Goal: Navigation & Orientation: Find specific page/section

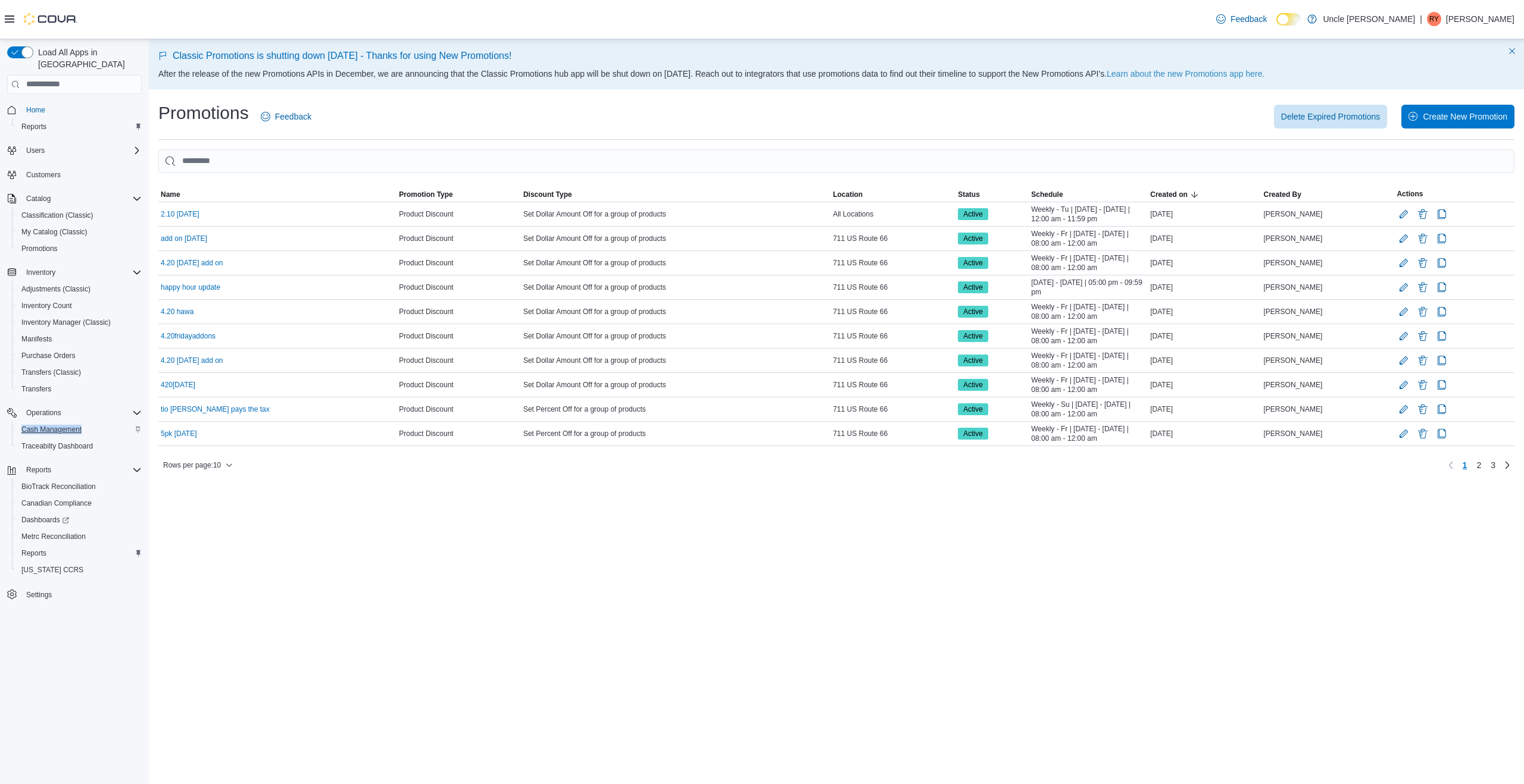
click at [68, 425] on span "Cash Management" at bounding box center [51, 429] width 60 height 10
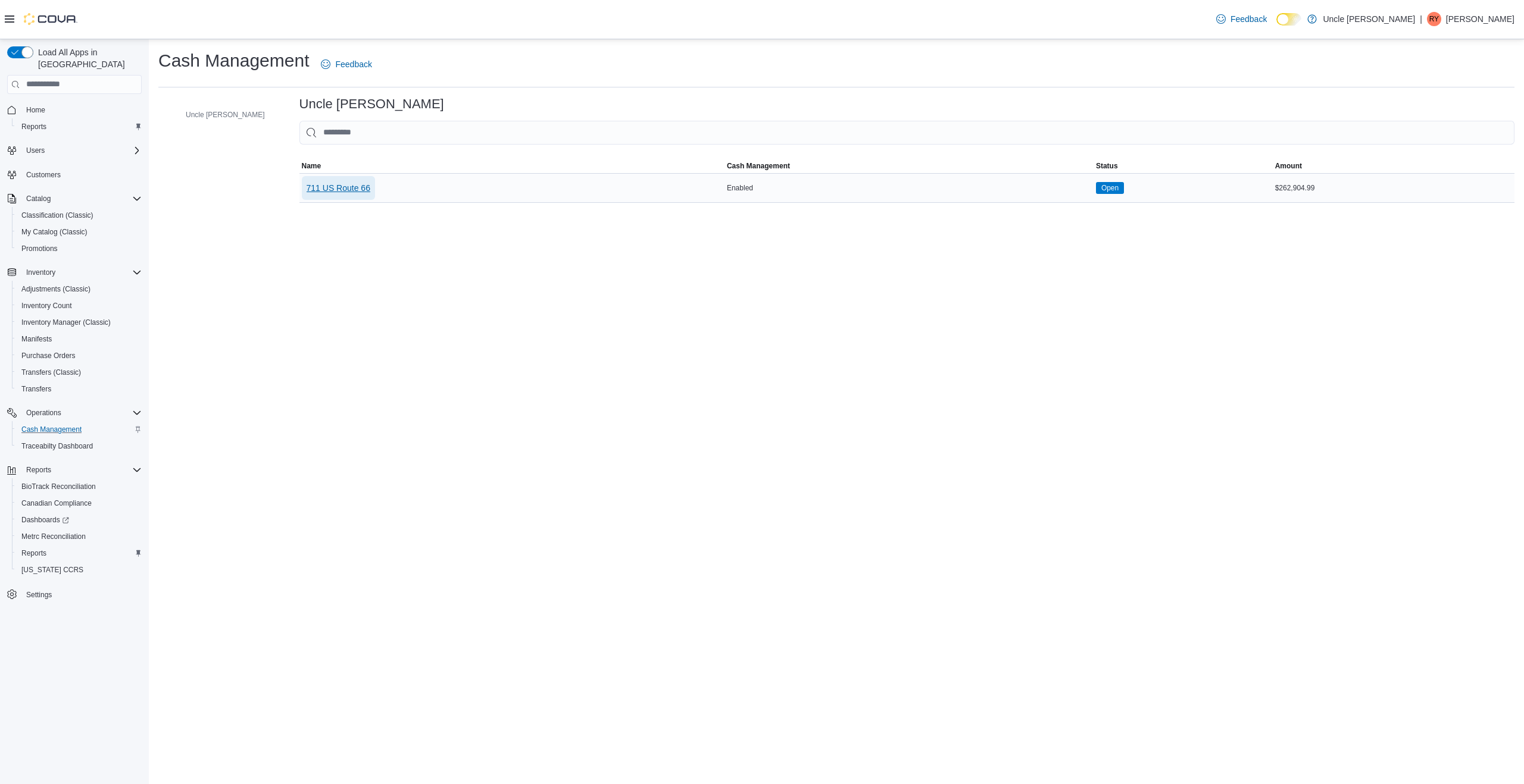
click at [307, 188] on span "711 US Route 66" at bounding box center [338, 188] width 64 height 12
